Goal: Task Accomplishment & Management: Use online tool/utility

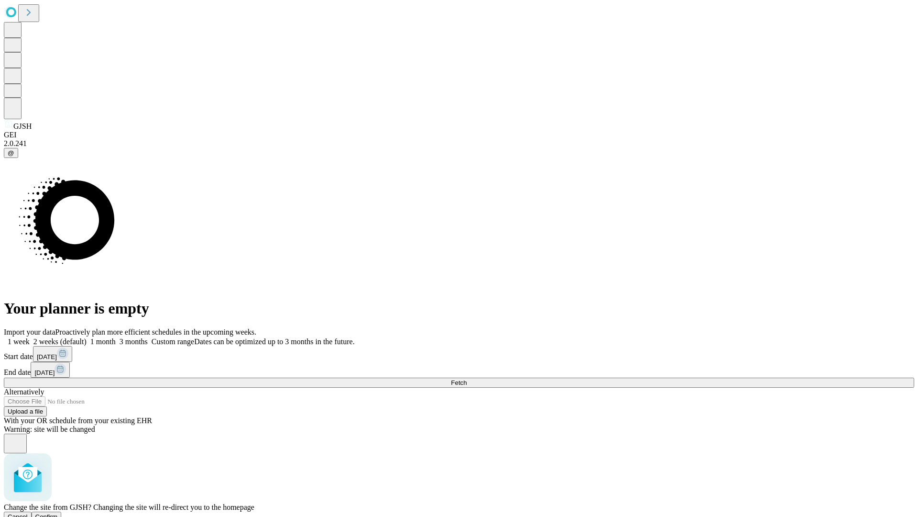
click at [58, 513] on span "Confirm" at bounding box center [46, 516] width 22 height 7
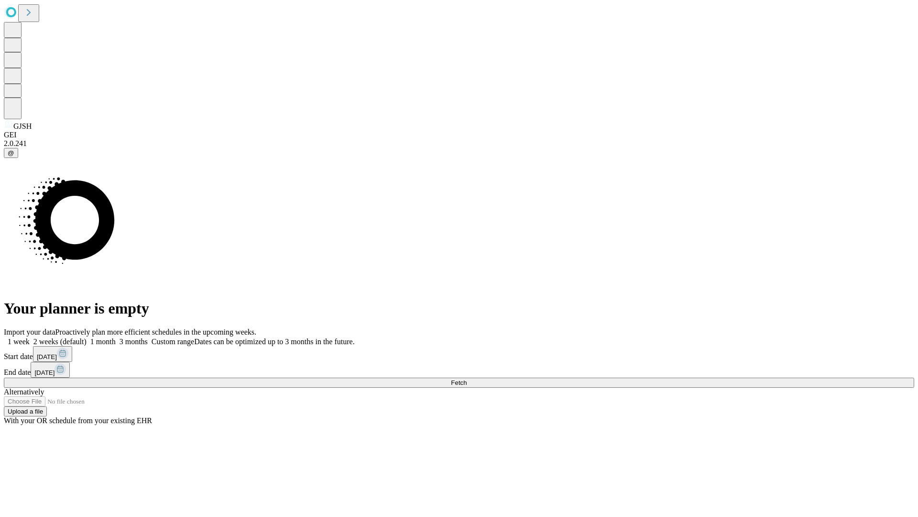
click at [116, 337] on label "1 month" at bounding box center [101, 341] width 29 height 8
click at [467, 379] on span "Fetch" at bounding box center [459, 382] width 16 height 7
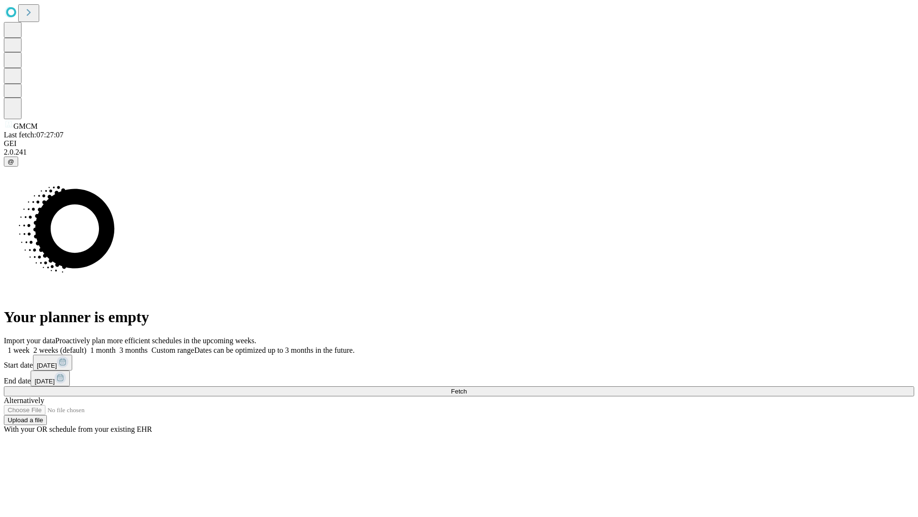
click at [467, 387] on span "Fetch" at bounding box center [459, 390] width 16 height 7
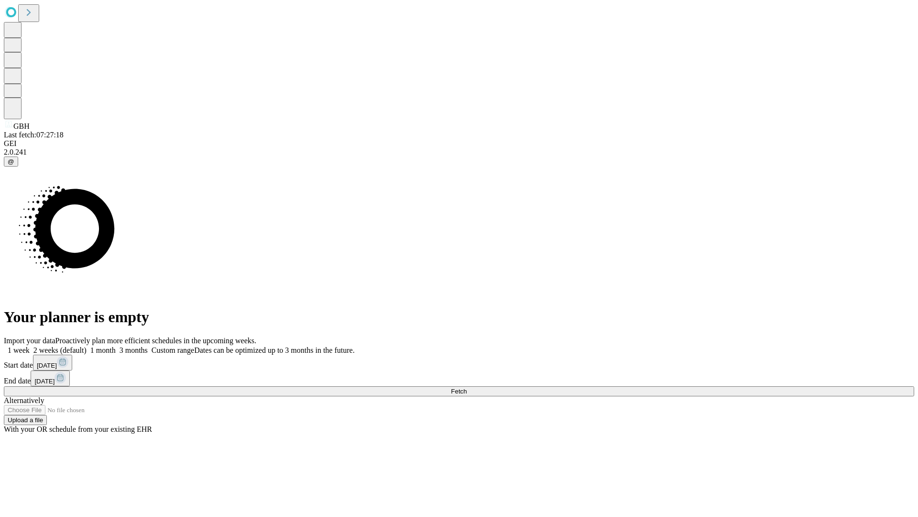
click at [116, 346] on label "1 month" at bounding box center [101, 350] width 29 height 8
click at [467, 387] on span "Fetch" at bounding box center [459, 390] width 16 height 7
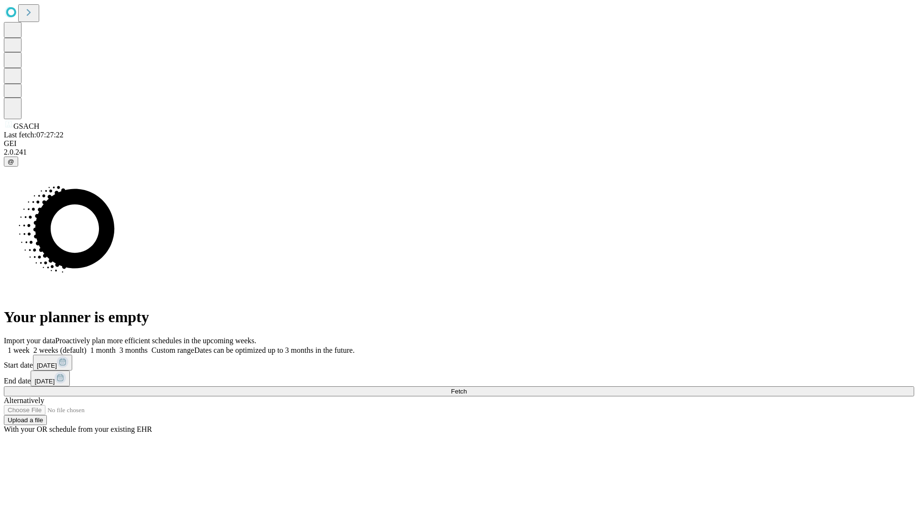
click at [116, 346] on label "1 month" at bounding box center [101, 350] width 29 height 8
click at [467, 387] on span "Fetch" at bounding box center [459, 390] width 16 height 7
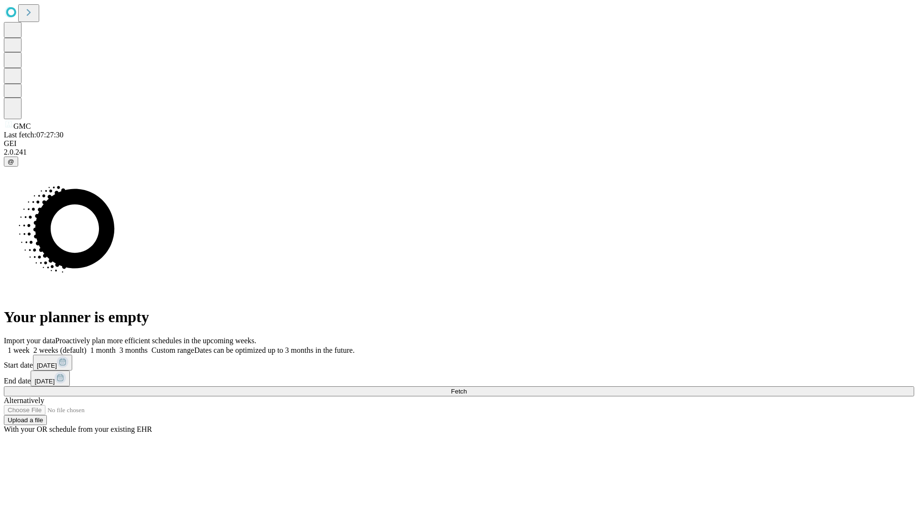
click at [467, 387] on span "Fetch" at bounding box center [459, 390] width 16 height 7
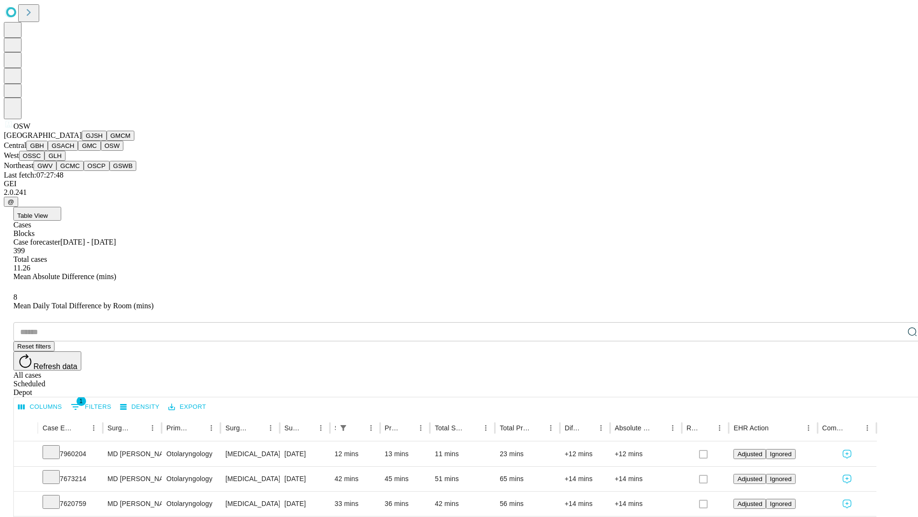
click at [45, 161] on button "OSSC" at bounding box center [32, 156] width 26 height 10
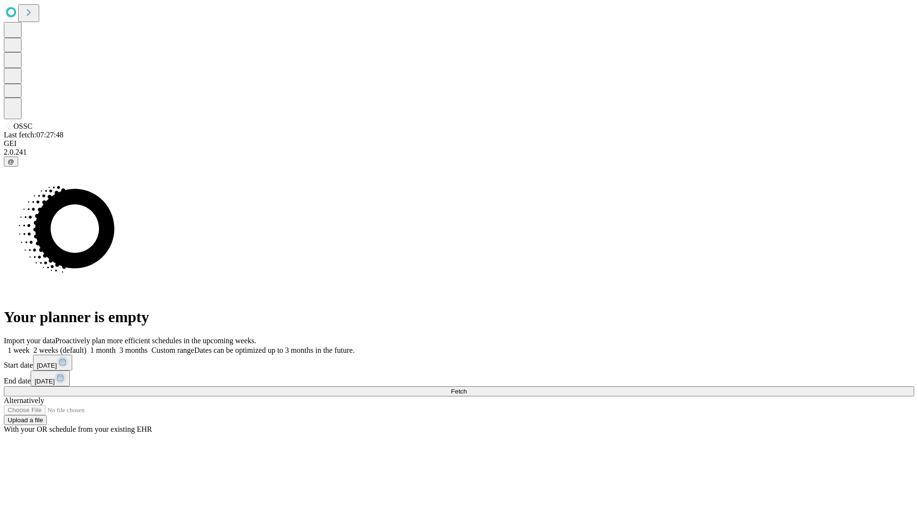
click at [116, 346] on label "1 month" at bounding box center [101, 350] width 29 height 8
click at [467, 387] on span "Fetch" at bounding box center [459, 390] width 16 height 7
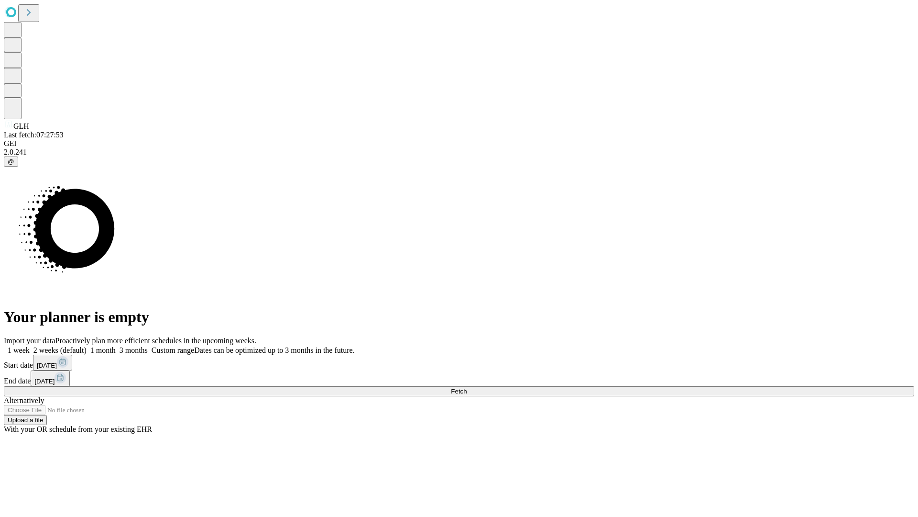
click at [116, 346] on label "1 month" at bounding box center [101, 350] width 29 height 8
click at [467, 387] on span "Fetch" at bounding box center [459, 390] width 16 height 7
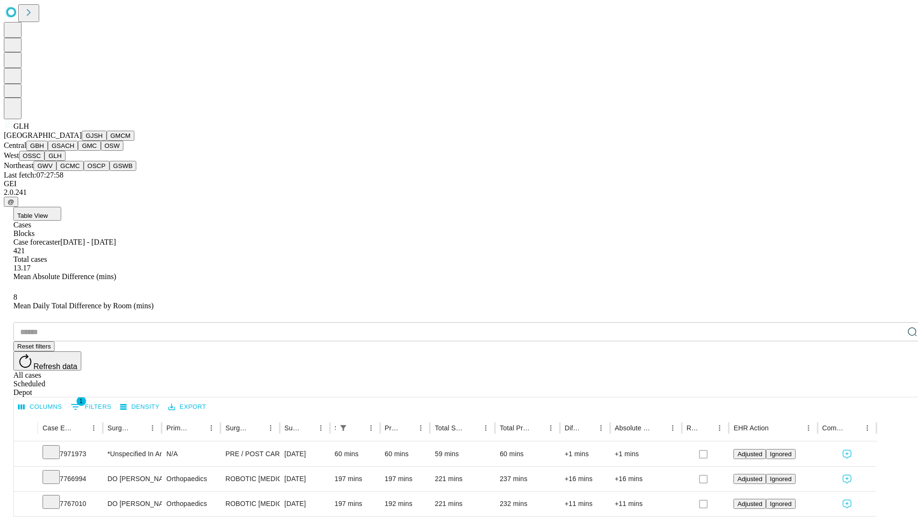
click at [56, 171] on button "GWV" at bounding box center [44, 166] width 23 height 10
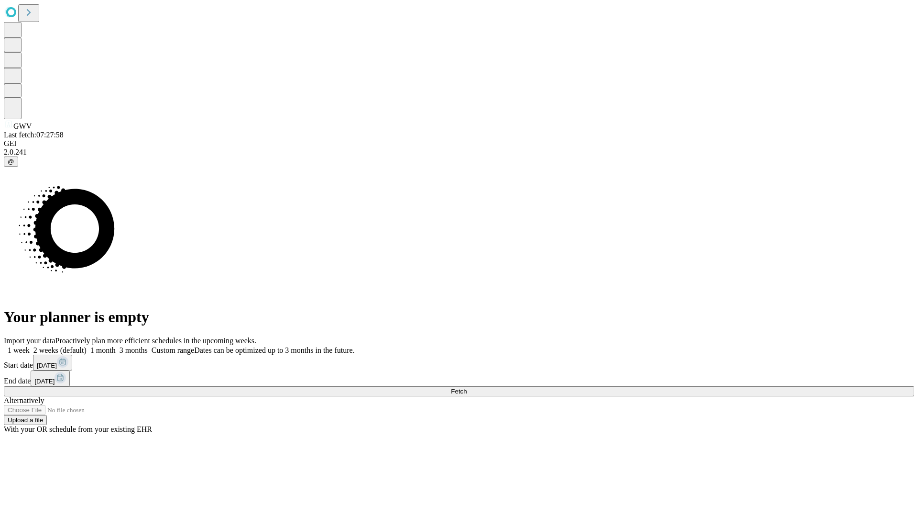
click at [116, 346] on label "1 month" at bounding box center [101, 350] width 29 height 8
click at [467, 387] on span "Fetch" at bounding box center [459, 390] width 16 height 7
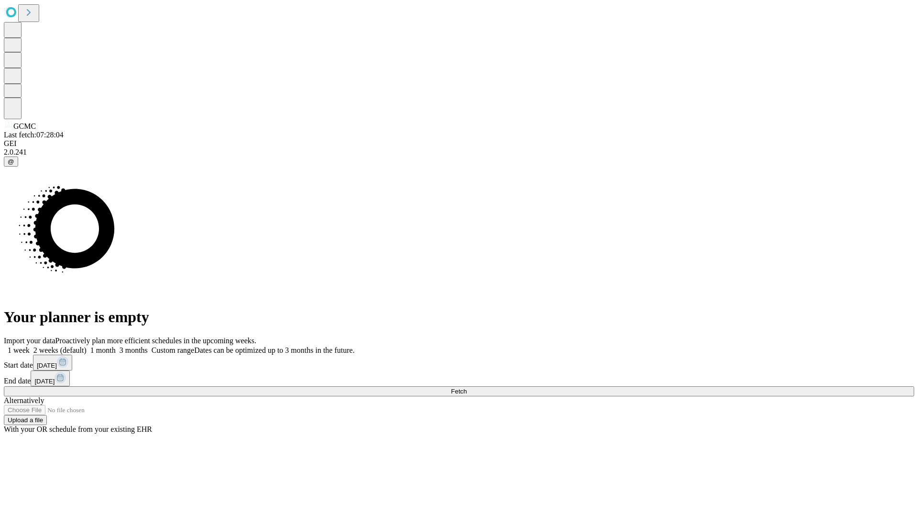
click at [116, 346] on label "1 month" at bounding box center [101, 350] width 29 height 8
click at [467, 387] on span "Fetch" at bounding box center [459, 390] width 16 height 7
